Goal: Information Seeking & Learning: Learn about a topic

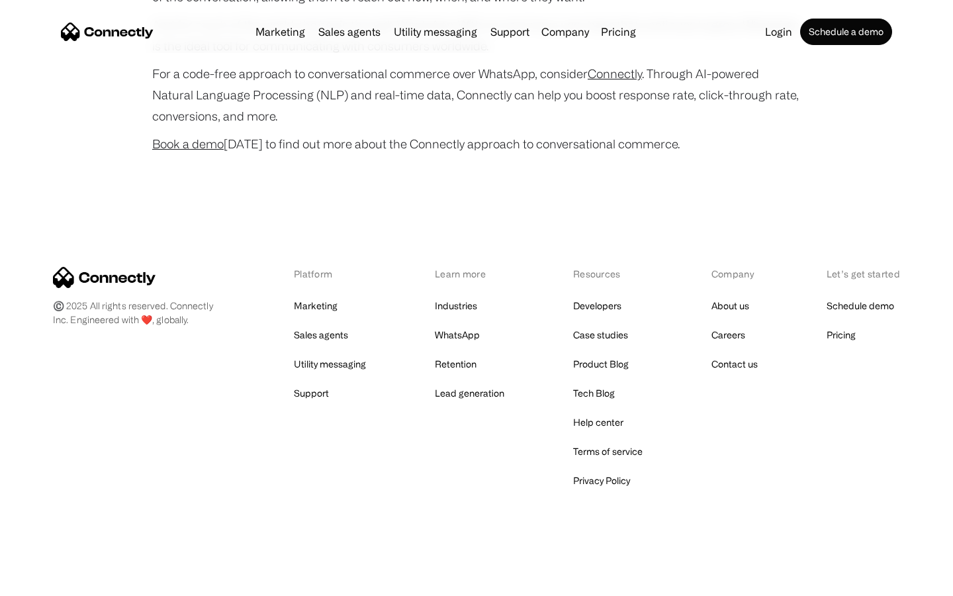
scroll to position [5233, 0]
